Goal: Transaction & Acquisition: Register for event/course

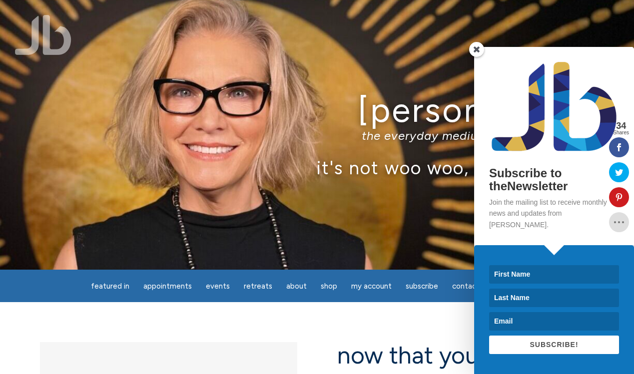
click at [480, 57] on span at bounding box center [476, 49] width 15 height 15
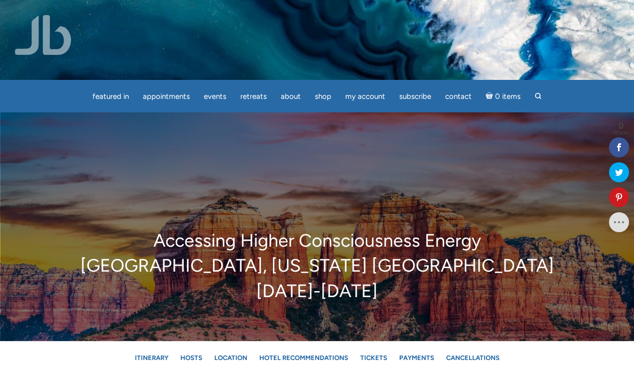
click at [62, 40] on img at bounding box center [43, 35] width 56 height 40
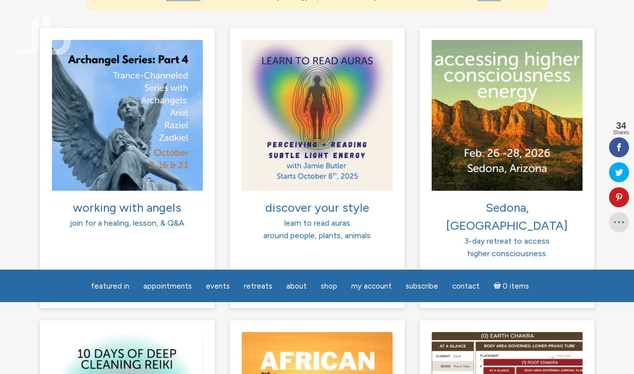
scroll to position [793, 0]
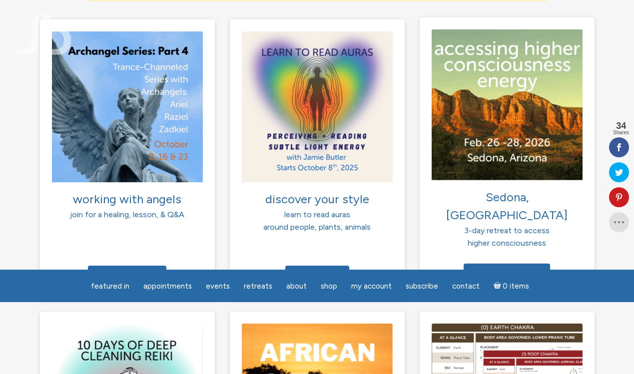
click at [534, 138] on img at bounding box center [507, 104] width 151 height 151
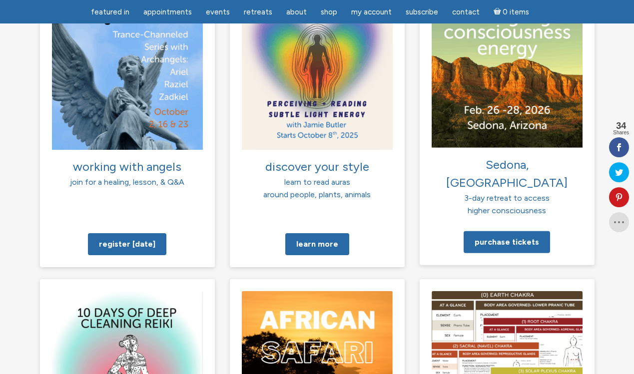
click at [507, 157] on span "Sedona, AZ" at bounding box center [506, 173] width 121 height 32
click at [506, 193] on span "3-day retreat to access" at bounding box center [506, 197] width 85 height 9
click at [508, 231] on link "Purchase tickets" at bounding box center [507, 242] width 86 height 22
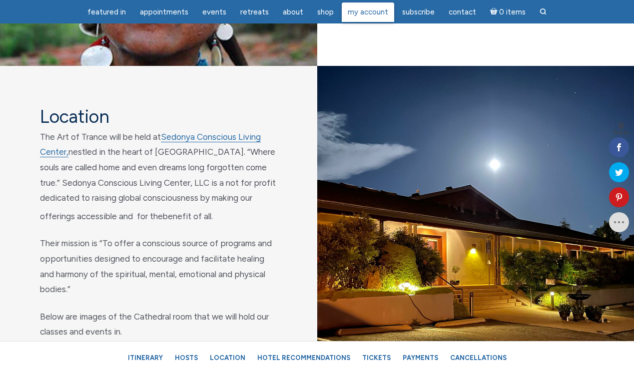
scroll to position [3707, 0]
